Goal: Find specific page/section: Find specific page/section

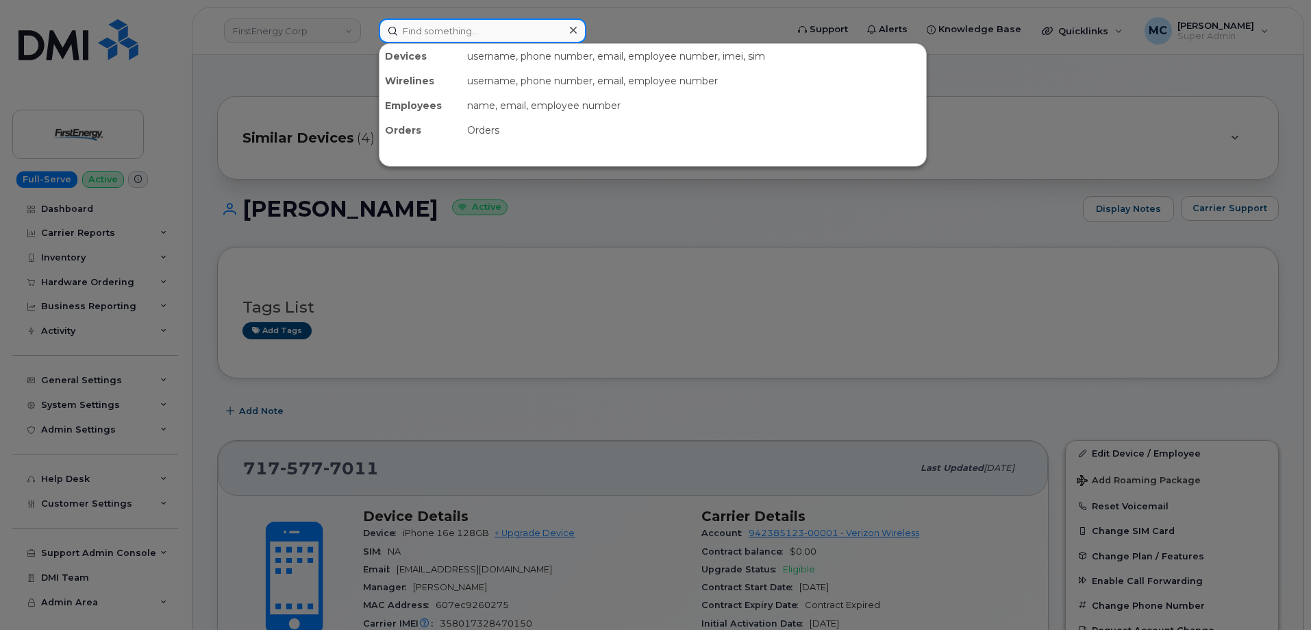
click at [506, 33] on input at bounding box center [483, 30] width 208 height 25
paste input "[PERSON_NAME][EMAIL_ADDRESS][PERSON_NAME][DOMAIN_NAME]"
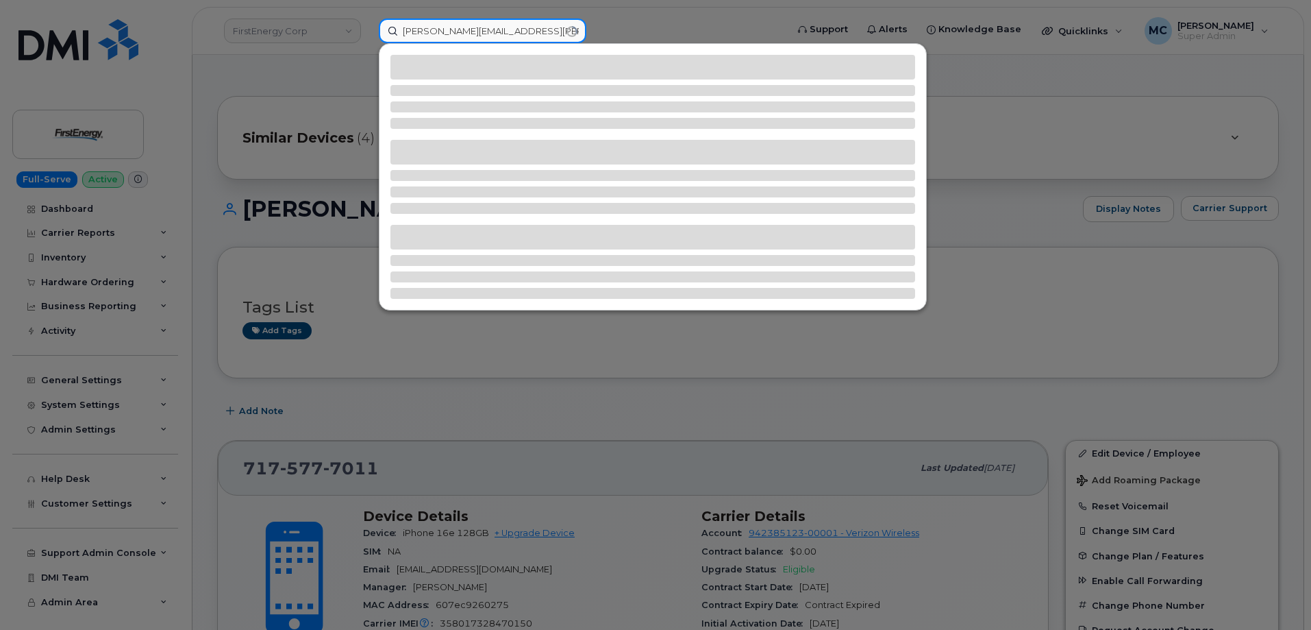
type input "[PERSON_NAME][EMAIL_ADDRESS][PERSON_NAME][DOMAIN_NAME]"
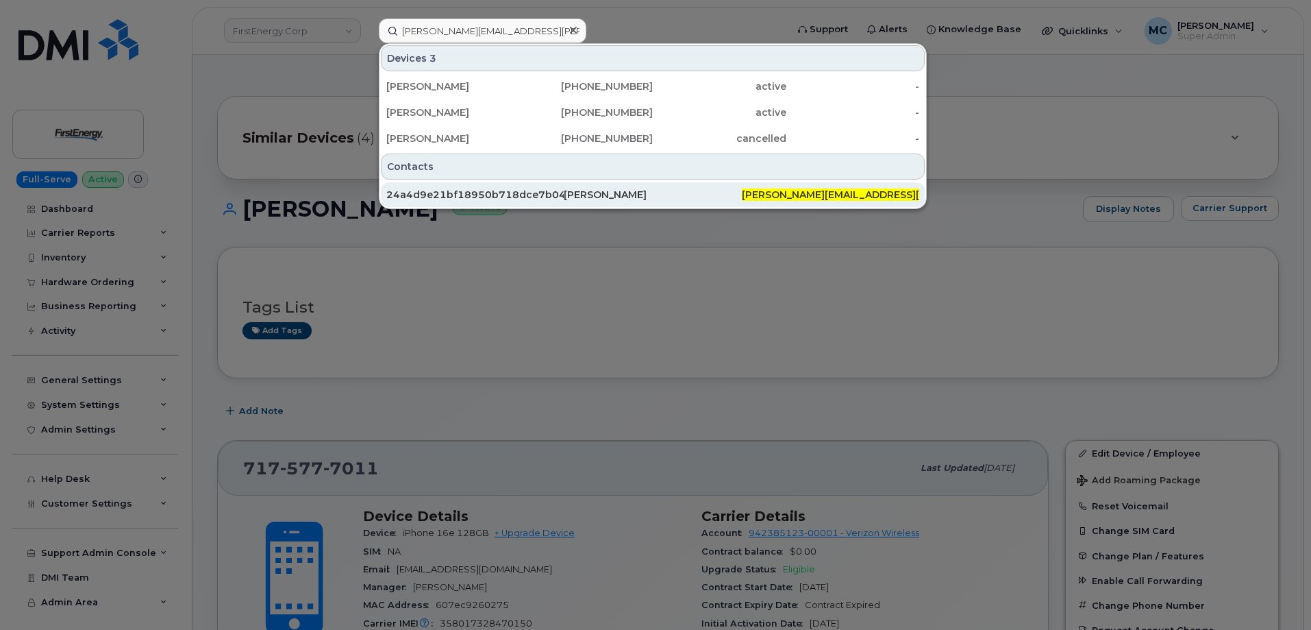
click at [736, 197] on div "[PERSON_NAME]" at bounding box center [652, 195] width 177 height 14
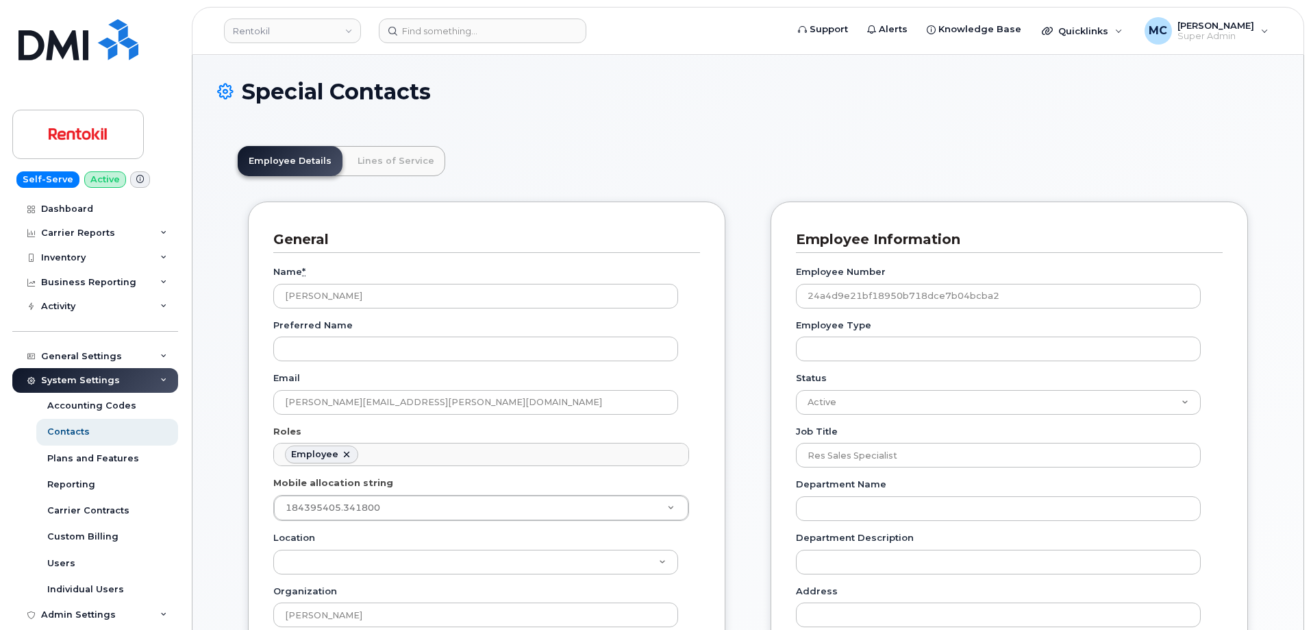
scroll to position [40, 0]
click at [412, 162] on link "Lines of Service" at bounding box center [396, 161] width 99 height 30
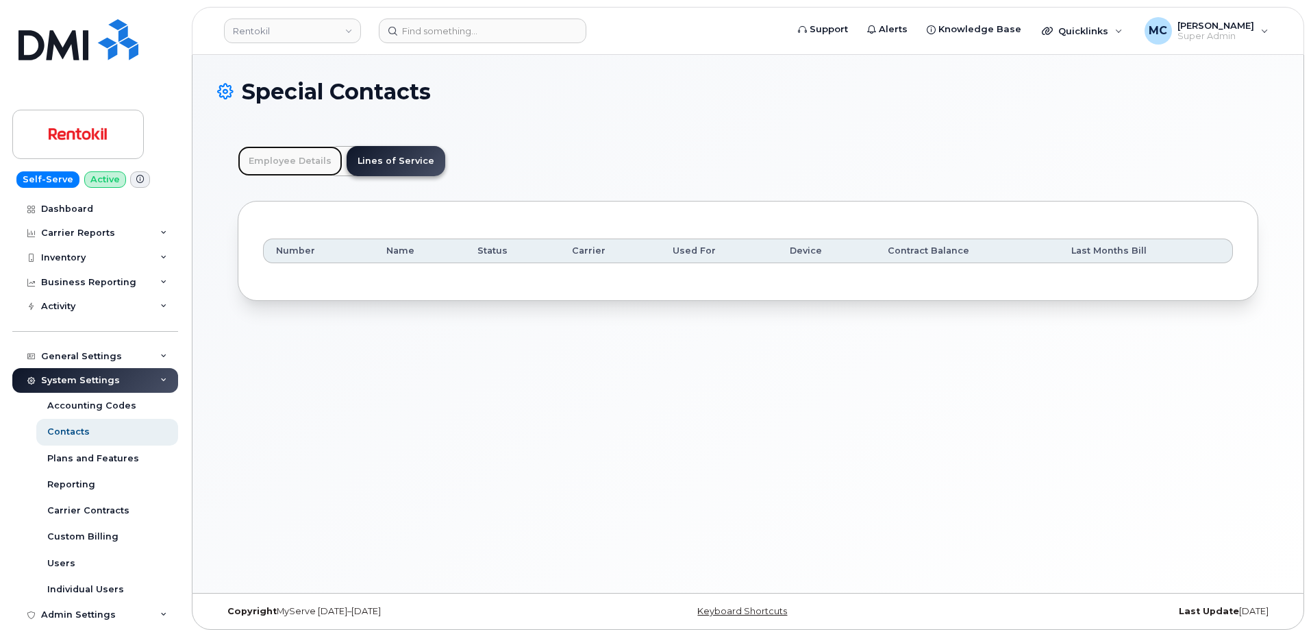
click at [287, 155] on link "Employee Details" at bounding box center [290, 161] width 105 height 30
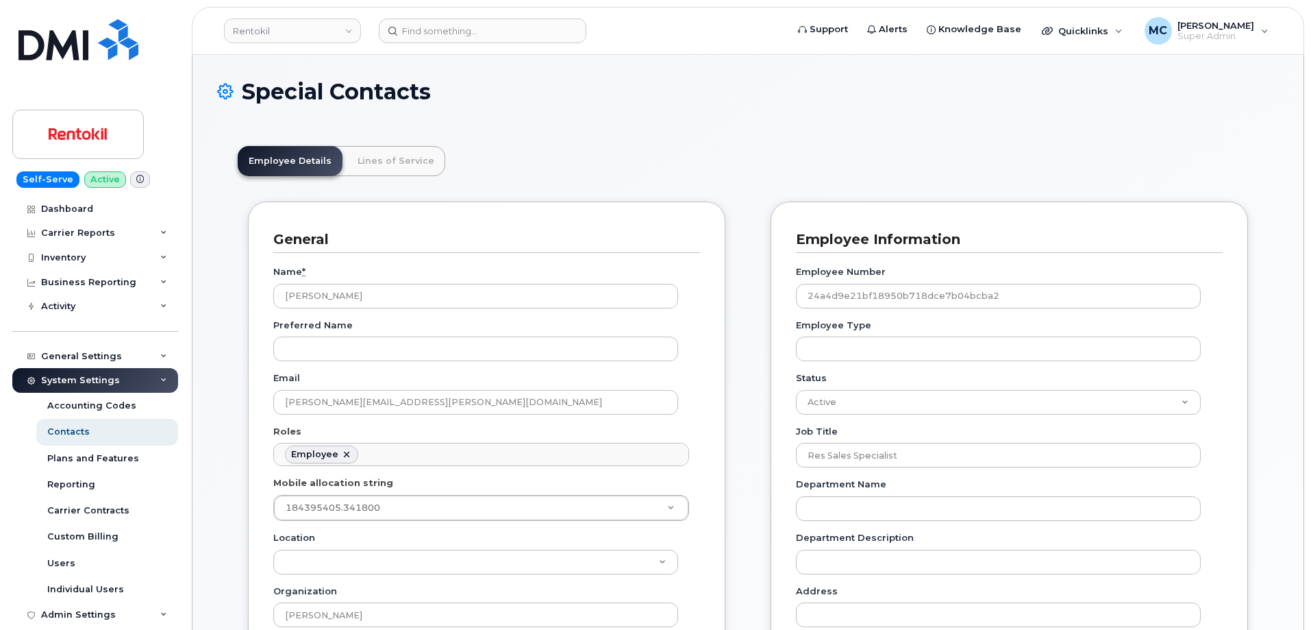
click at [684, 123] on div "Special Contacts" at bounding box center [748, 102] width 1062 height 46
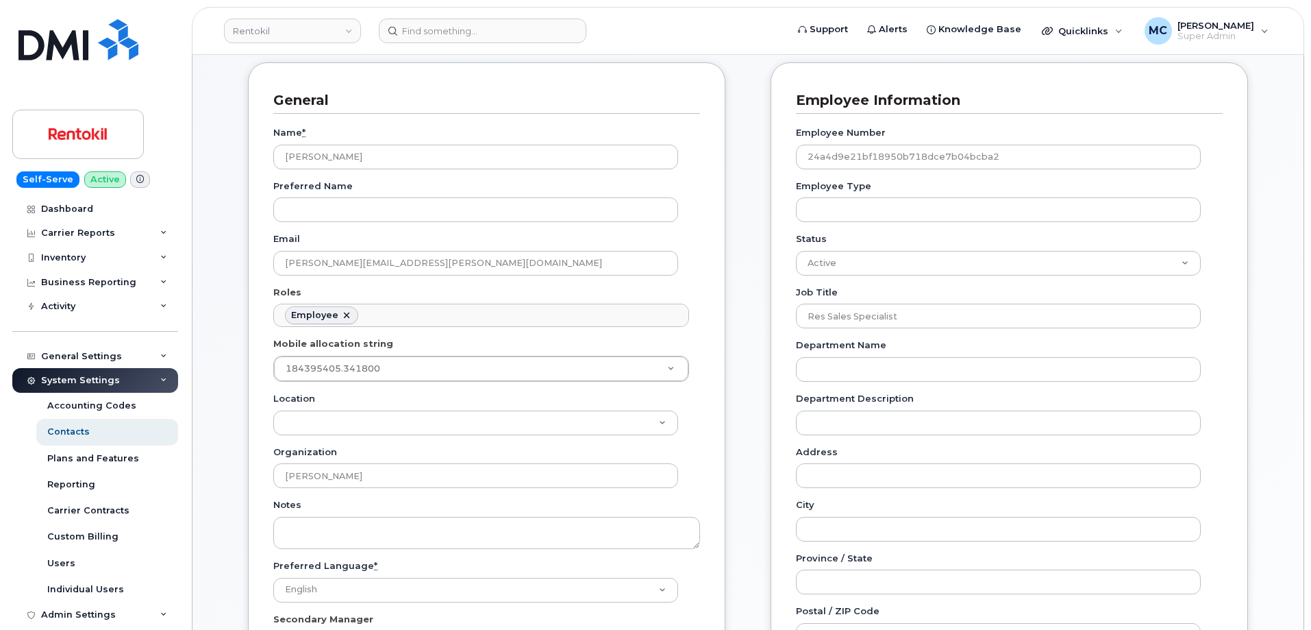
scroll to position [0, 0]
